Goal: Find specific page/section: Find specific page/section

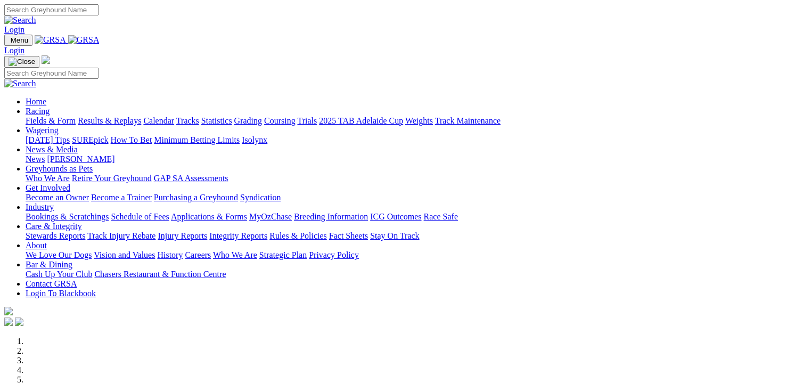
click at [47, 116] on link "Fields & Form" at bounding box center [51, 120] width 50 height 9
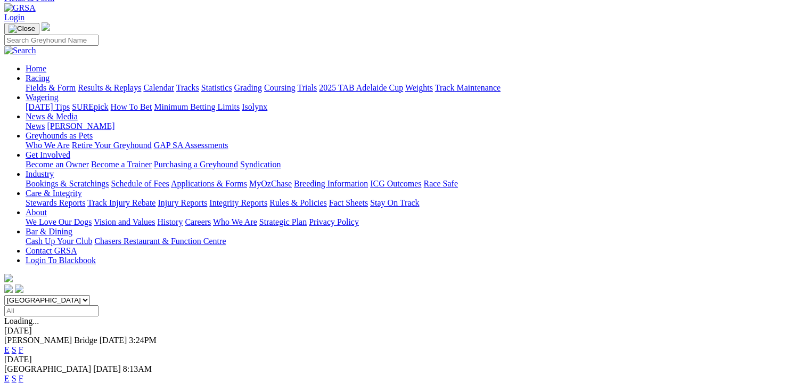
scroll to position [66, 0]
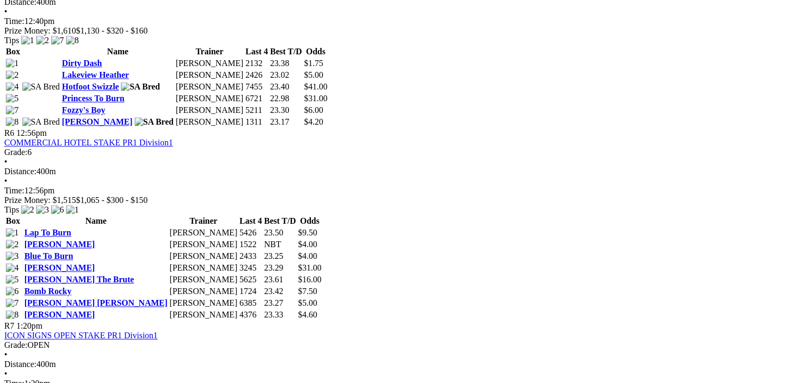
scroll to position [1225, 0]
